Goal: Task Accomplishment & Management: Use online tool/utility

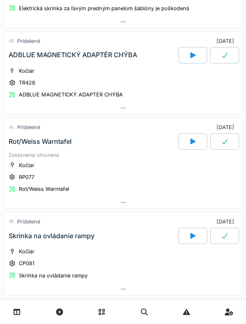
scroll to position [502, 0]
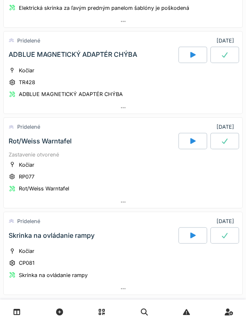
click at [36, 137] on font "Rot/Weiss Warntafel" at bounding box center [40, 141] width 63 height 8
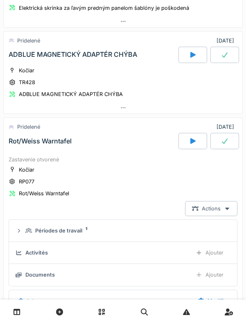
scroll to position [580, 0]
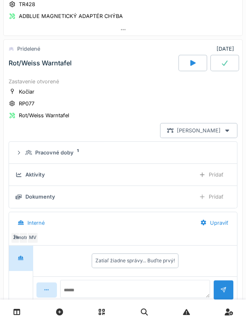
click at [37, 193] on div "Dokumenty" at bounding box center [40, 197] width 30 height 8
click at [40, 194] on font "Dokumenty" at bounding box center [40, 197] width 30 height 6
click at [38, 194] on font "Dokumenty" at bounding box center [40, 197] width 30 height 6
click at [45, 193] on div "Dokumenty Pridať" at bounding box center [123, 196] width 215 height 15
click at [47, 194] on font "Dokumenty" at bounding box center [40, 197] width 30 height 6
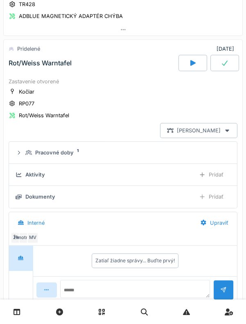
click at [38, 193] on div "Dokumenty" at bounding box center [40, 197] width 30 height 8
click at [227, 130] on icon at bounding box center [227, 131] width 4 height 2
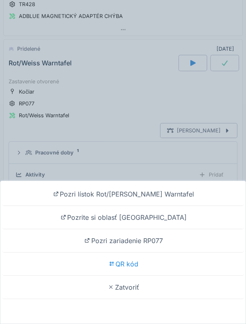
click at [139, 269] on div "QR kód" at bounding box center [123, 264] width 242 height 23
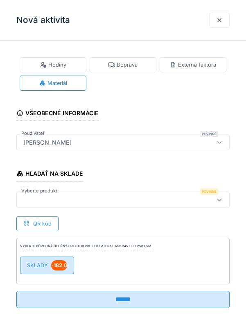
click at [27, 263] on font "SKLADY" at bounding box center [37, 265] width 21 height 6
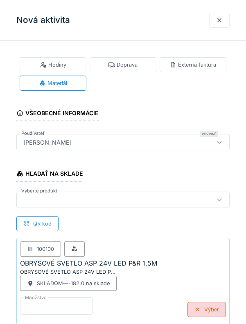
click at [30, 305] on input "*" at bounding box center [56, 306] width 73 height 17
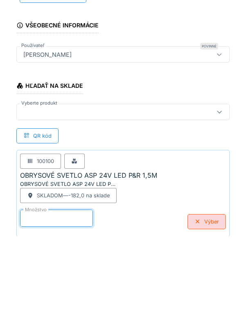
scroll to position [45, 0]
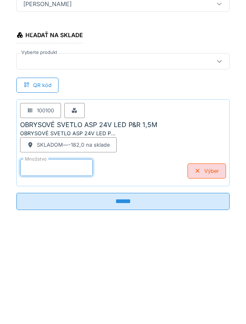
type input "*"
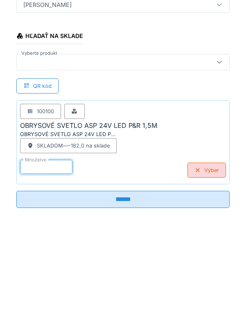
click at [125, 287] on input "******" at bounding box center [122, 292] width 213 height 17
type input "**********"
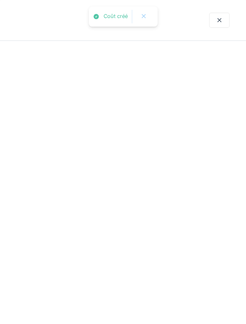
scroll to position [0, 0]
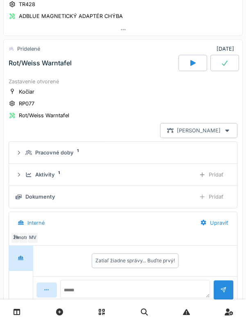
click at [233, 123] on div "[PERSON_NAME]" at bounding box center [198, 130] width 77 height 15
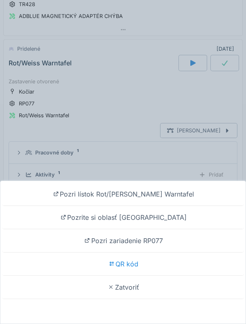
click at [142, 266] on div "QR kód" at bounding box center [123, 264] width 242 height 23
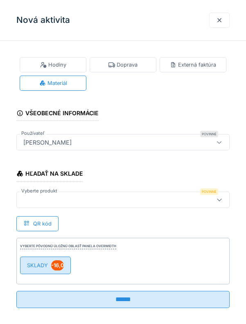
click at [35, 263] on font "SKLADY" at bounding box center [37, 265] width 21 height 6
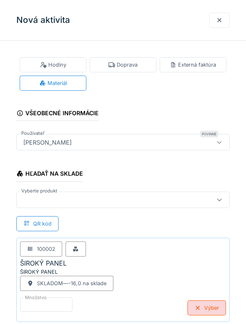
scroll to position [3, 0]
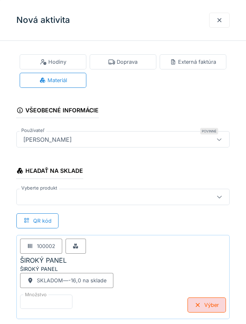
type input "**********"
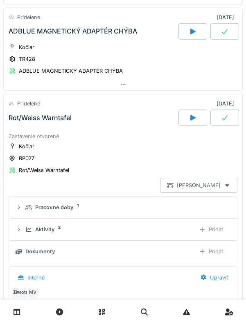
scroll to position [532, 0]
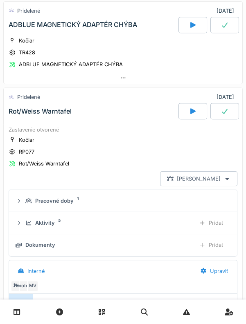
click at [227, 108] on icon at bounding box center [224, 111] width 8 height 7
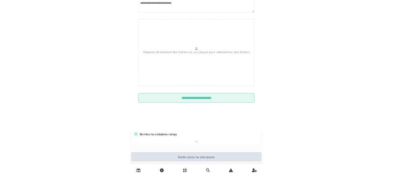
scroll to position [526, 0]
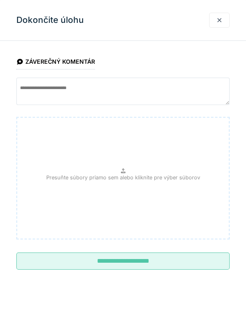
click at [144, 258] on input "**********" at bounding box center [122, 261] width 213 height 17
type input "**********"
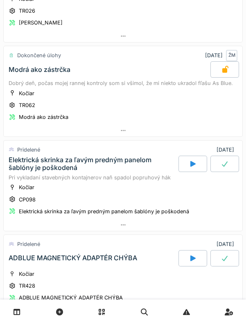
scroll to position [299, 0]
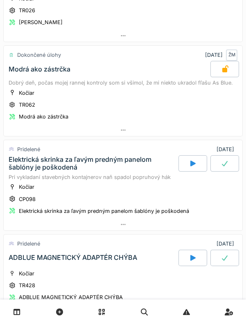
click at [224, 160] on icon at bounding box center [224, 163] width 8 height 7
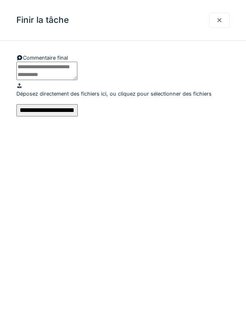
scroll to position [401, 0]
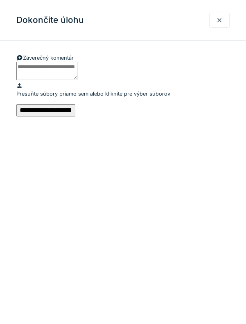
click at [75, 116] on input "**********" at bounding box center [45, 110] width 59 height 12
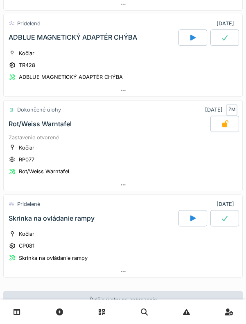
scroll to position [525, 0]
